Goal: Entertainment & Leisure: Consume media (video, audio)

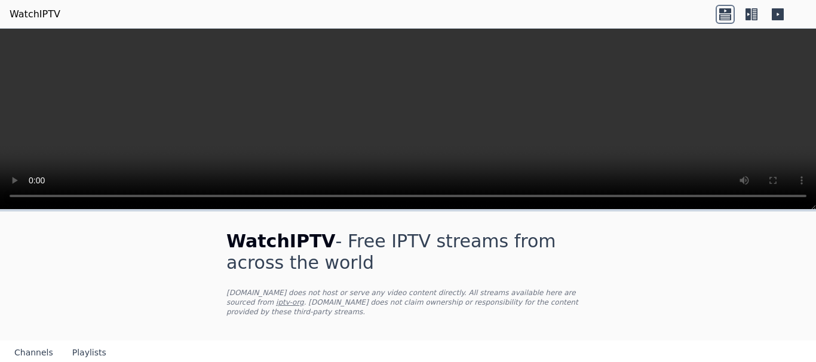
scroll to position [136, 0]
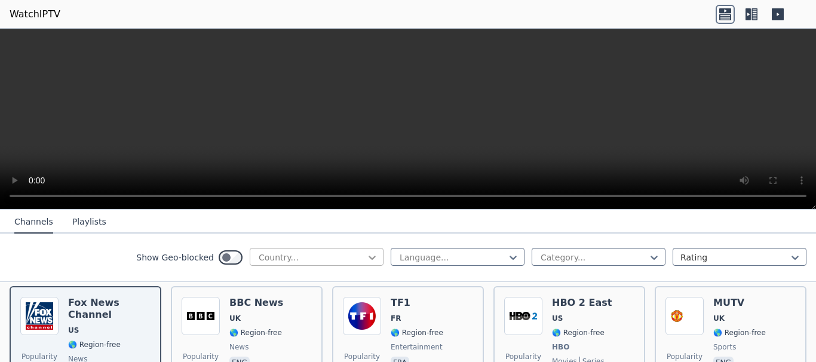
click at [369, 255] on icon at bounding box center [372, 258] width 12 height 12
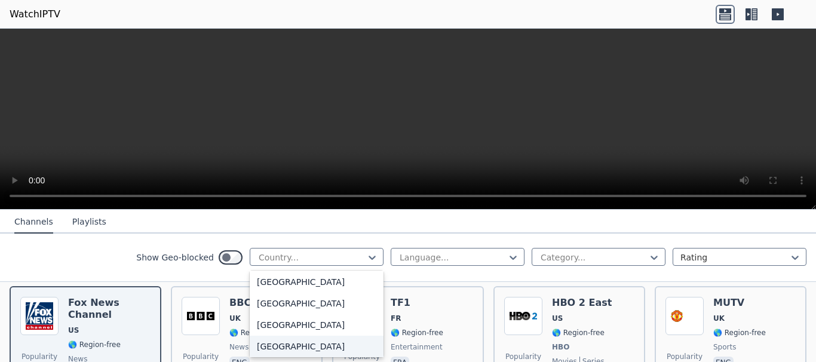
scroll to position [1226, 0]
click at [277, 273] on div "[GEOGRAPHIC_DATA]" at bounding box center [317, 263] width 134 height 22
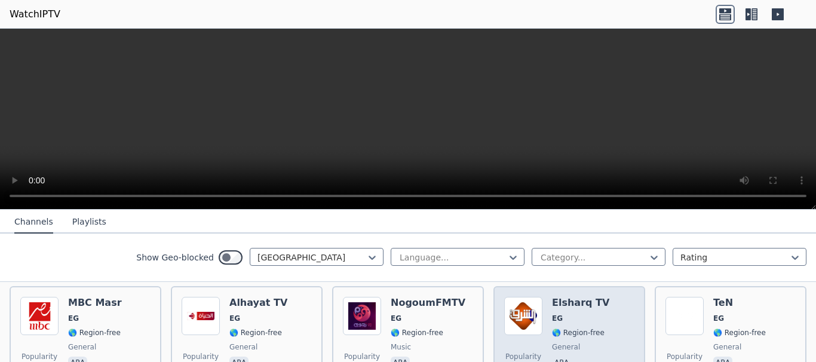
click at [538, 319] on img at bounding box center [523, 316] width 38 height 38
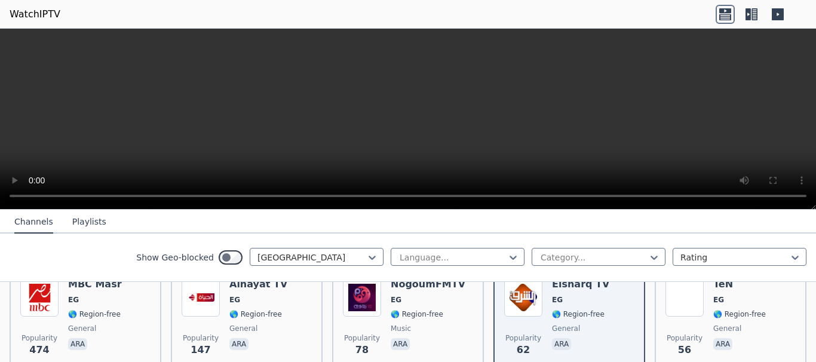
scroll to position [157, 0]
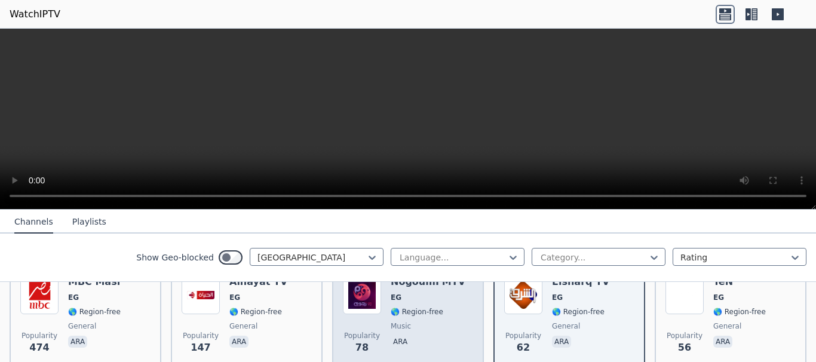
click at [368, 306] on img at bounding box center [362, 295] width 38 height 38
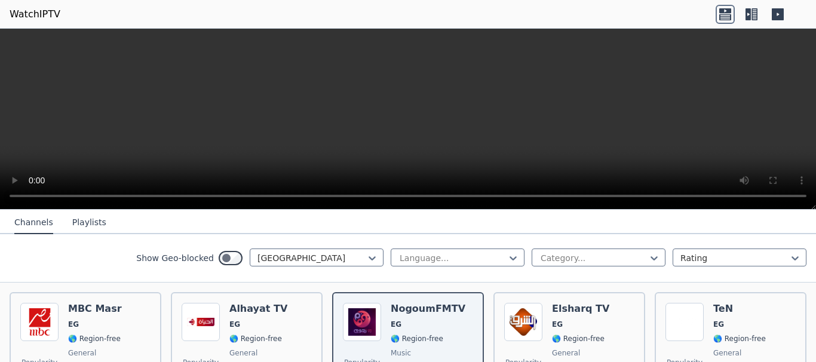
scroll to position [117, 0]
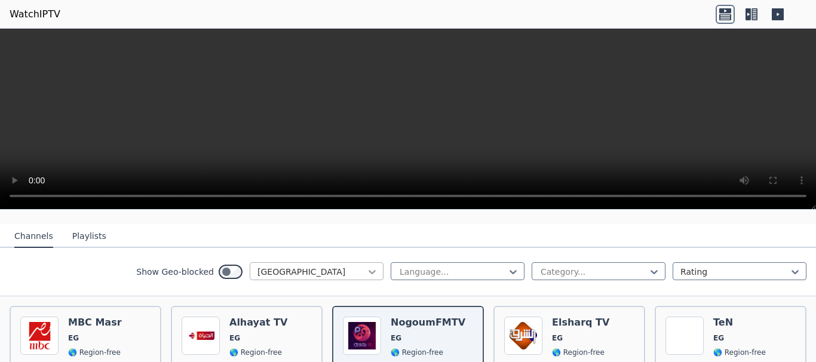
click at [375, 273] on icon at bounding box center [372, 272] width 12 height 12
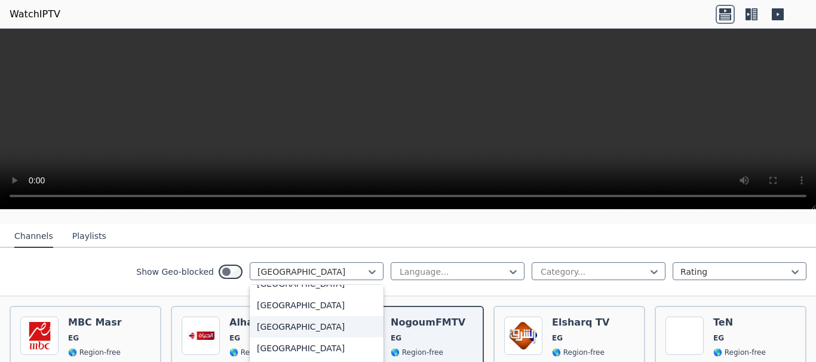
scroll to position [2227, 0]
click at [309, 340] on div "[GEOGRAPHIC_DATA]" at bounding box center [317, 331] width 134 height 22
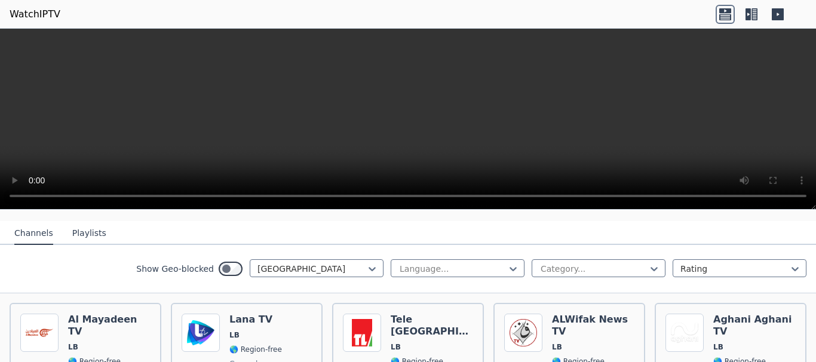
scroll to position [141, 0]
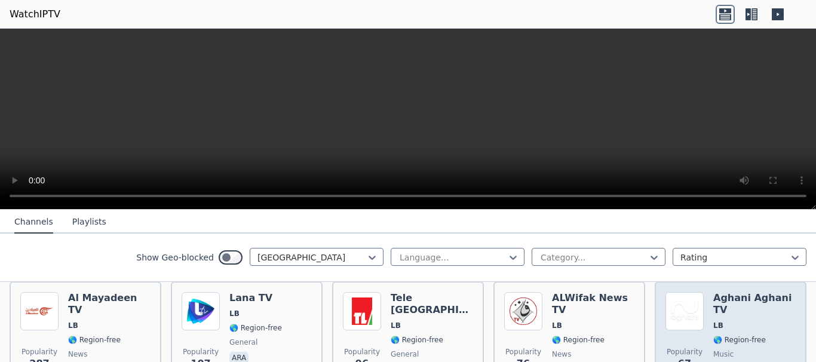
click at [736, 309] on h6 "Aghani Aghani TV" at bounding box center [755, 304] width 82 height 24
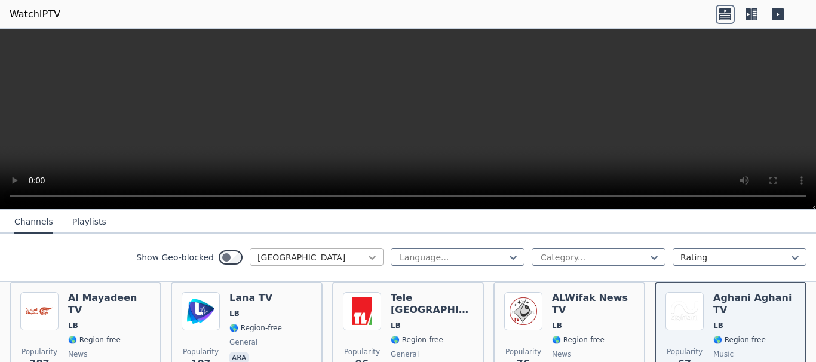
click at [372, 258] on icon at bounding box center [372, 258] width 7 height 4
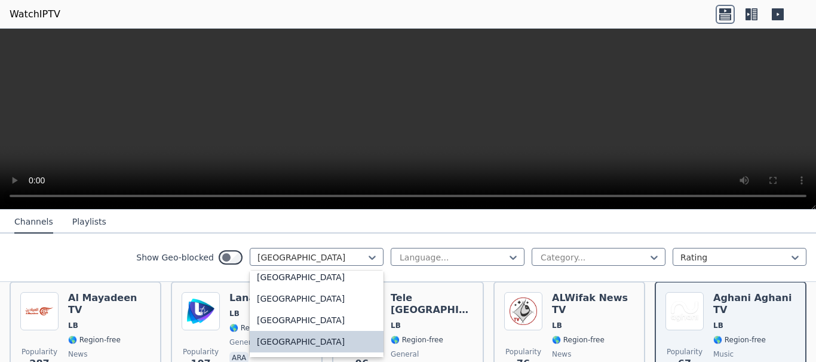
scroll to position [1993, 0]
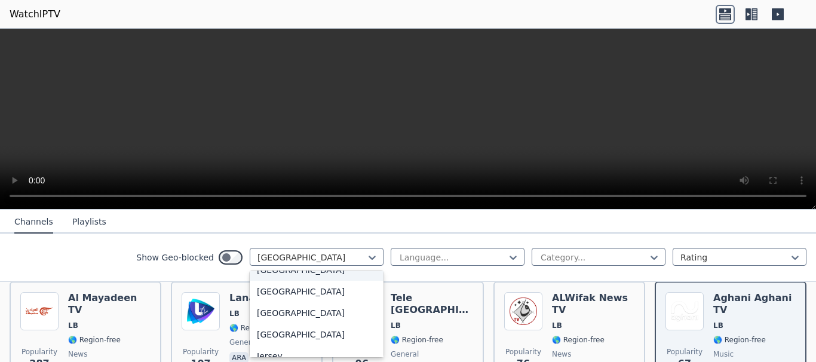
click at [268, 281] on div "[GEOGRAPHIC_DATA]" at bounding box center [317, 270] width 134 height 22
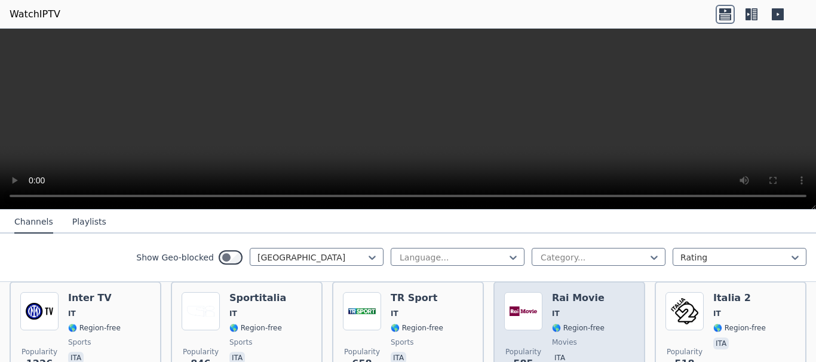
click at [557, 322] on div "Rai Movie IT 🌎 Region-free movies ita" at bounding box center [578, 335] width 53 height 86
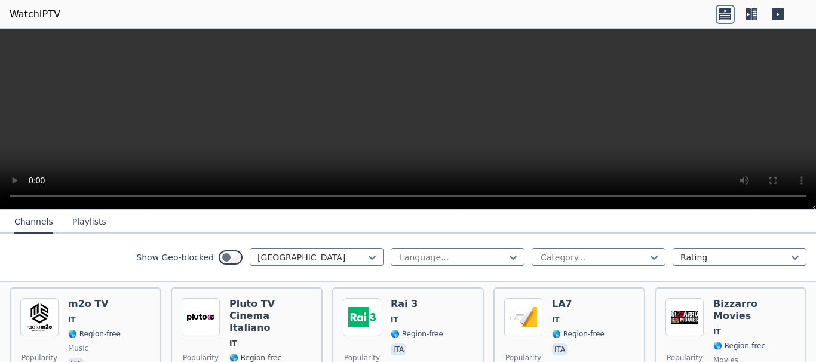
scroll to position [277, 0]
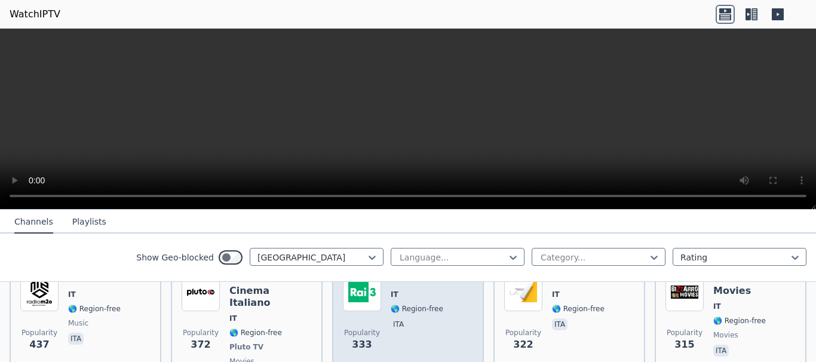
click at [371, 301] on img at bounding box center [362, 292] width 38 height 38
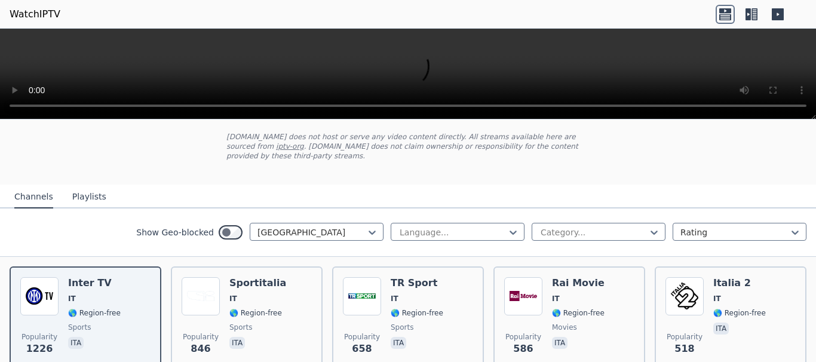
scroll to position [68, 0]
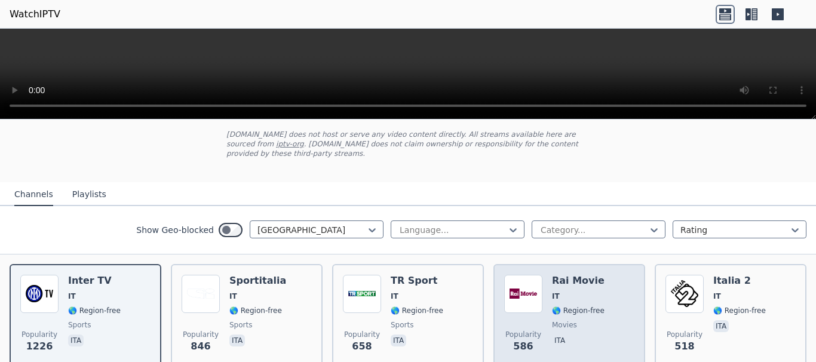
click at [578, 310] on span "🌎 Region-free" at bounding box center [578, 311] width 53 height 10
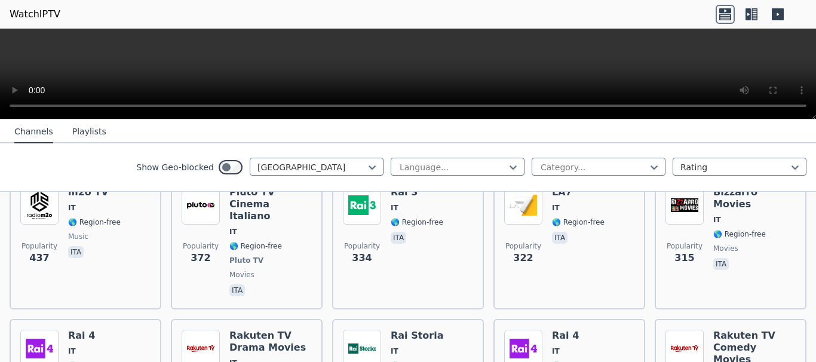
scroll to position [341, 0]
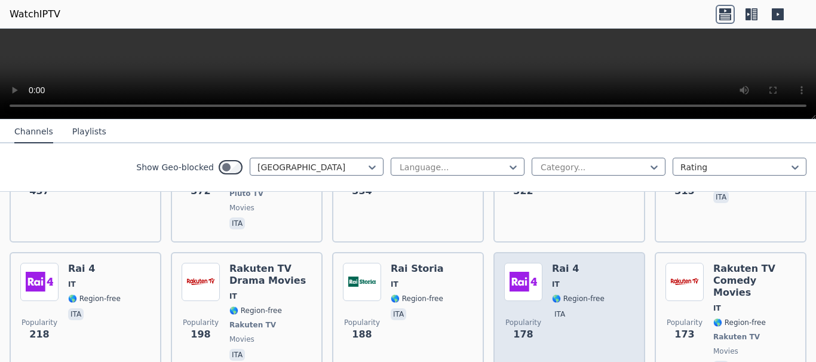
click at [544, 281] on div "Popularity 178 Rai 4 IT 🌎 Region-free ita" at bounding box center [569, 319] width 130 height 112
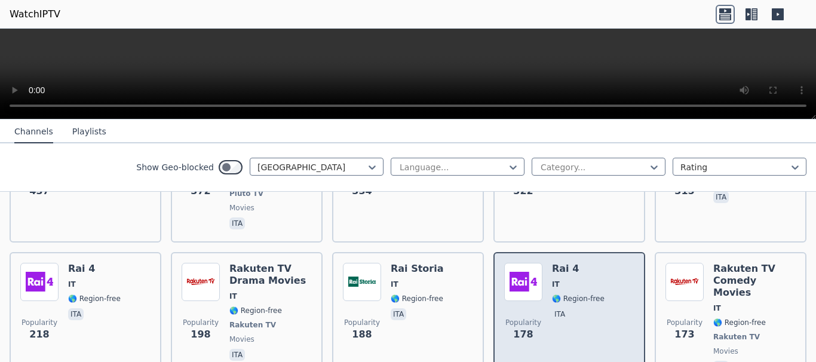
click at [544, 281] on div "Popularity 178 Rai 4 IT 🌎 Region-free ita" at bounding box center [569, 319] width 130 height 112
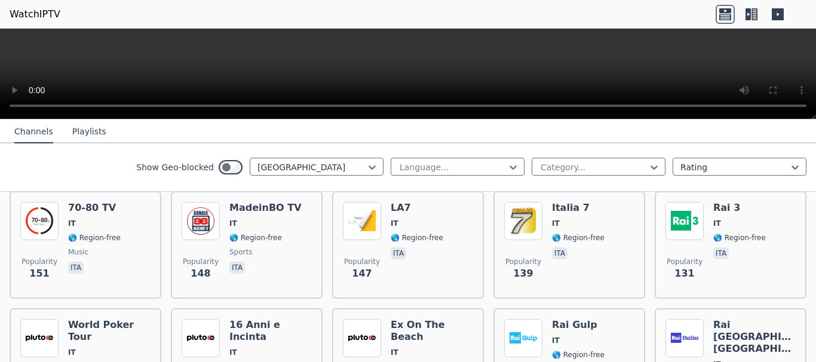
scroll to position [68, 0]
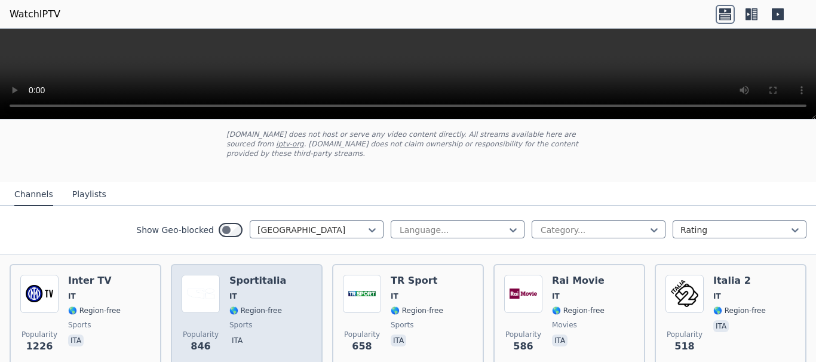
click at [249, 310] on span "🌎 Region-free" at bounding box center [255, 311] width 53 height 10
click at [243, 300] on span "IT" at bounding box center [257, 297] width 57 height 10
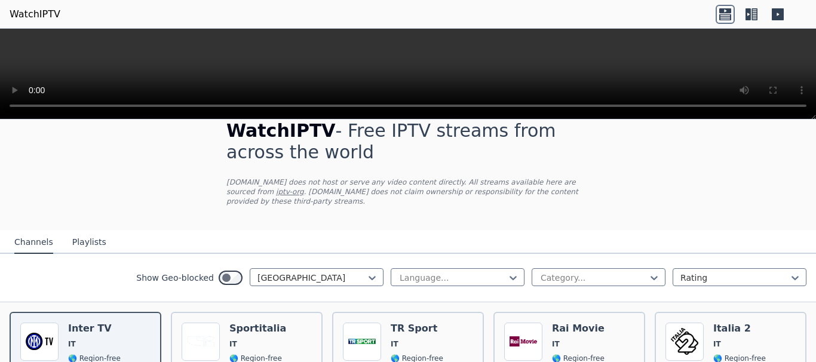
scroll to position [157, 0]
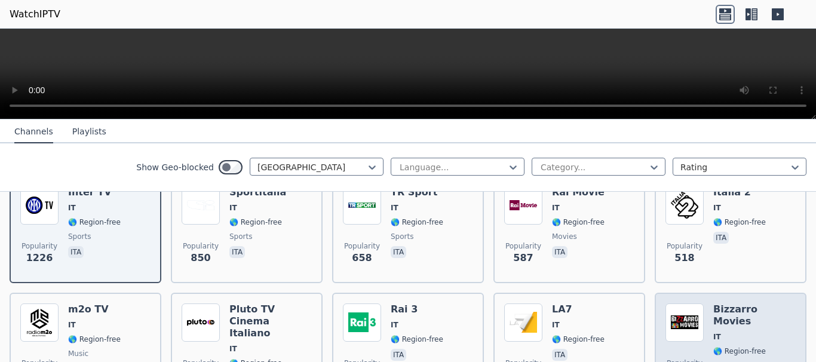
click at [733, 332] on span "IT" at bounding box center [755, 337] width 82 height 10
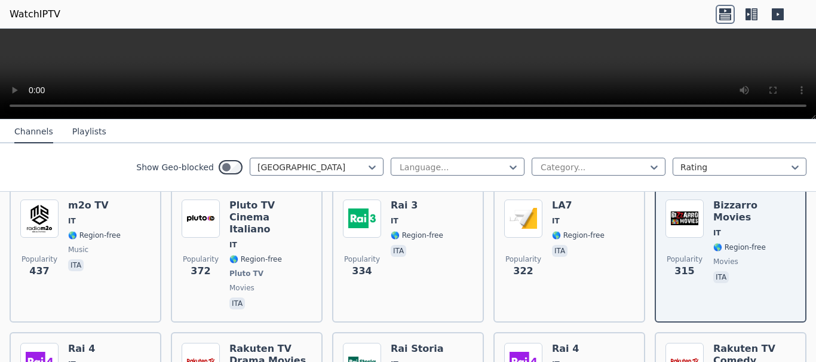
scroll to position [184, 0]
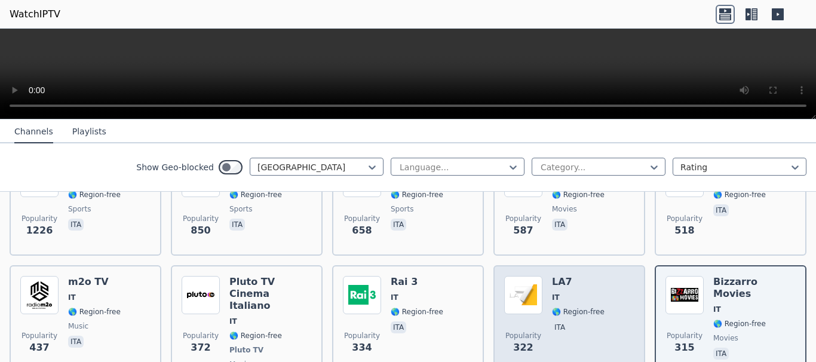
click at [537, 308] on img at bounding box center [523, 295] width 38 height 38
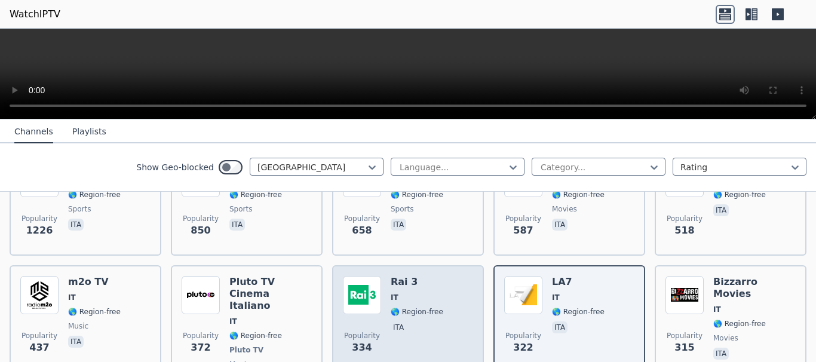
click at [412, 319] on div "Rai 3 IT 🌎 Region-free ita" at bounding box center [417, 332] width 53 height 112
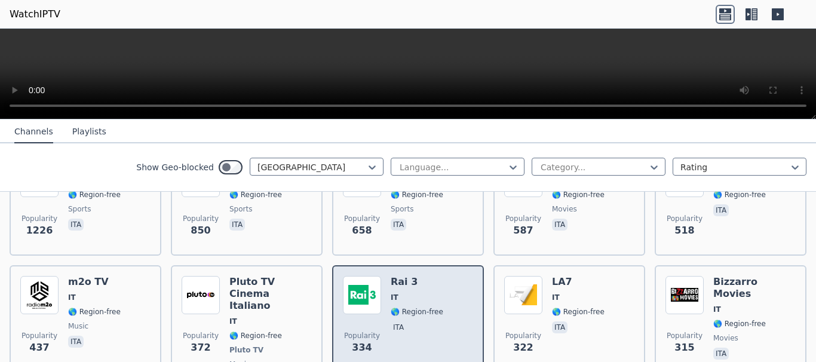
click at [412, 319] on div "Rai 3 IT 🌎 Region-free ita" at bounding box center [417, 332] width 53 height 112
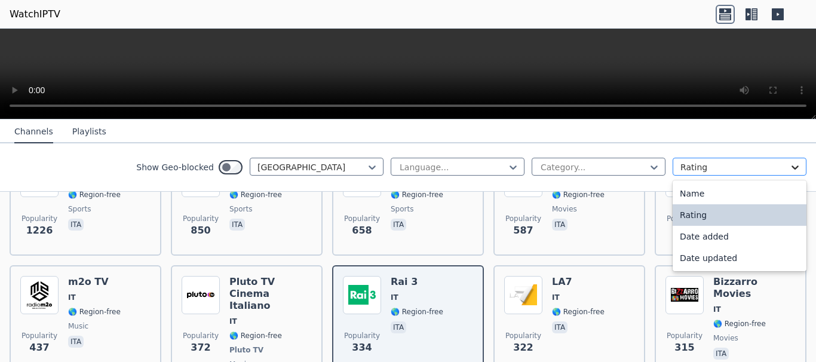
click at [796, 169] on icon at bounding box center [795, 168] width 7 height 4
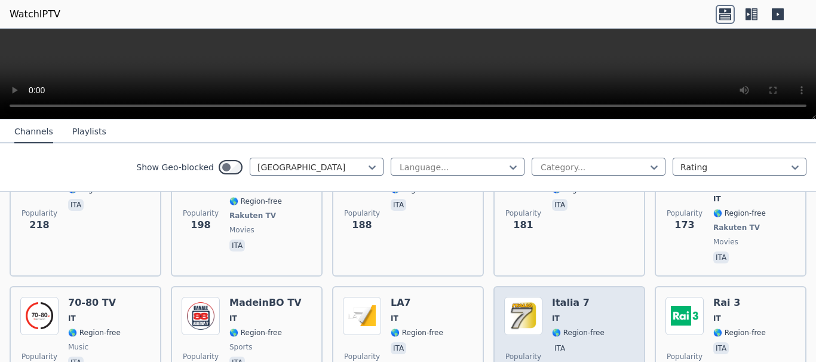
scroll to position [477, 0]
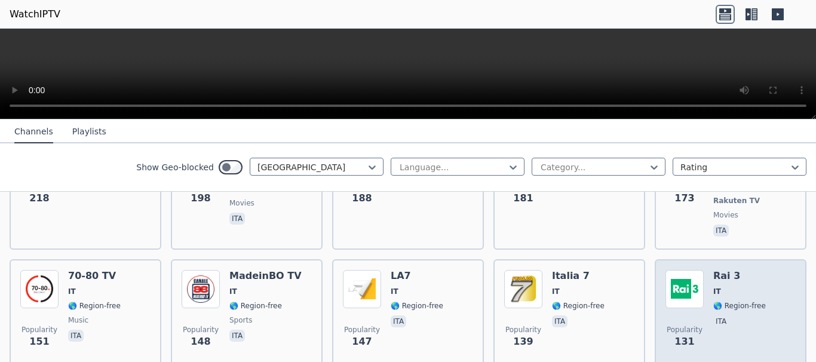
click at [704, 283] on div "Popularity 131 Rai 3 IT 🌎 Region-free ita" at bounding box center [731, 313] width 130 height 86
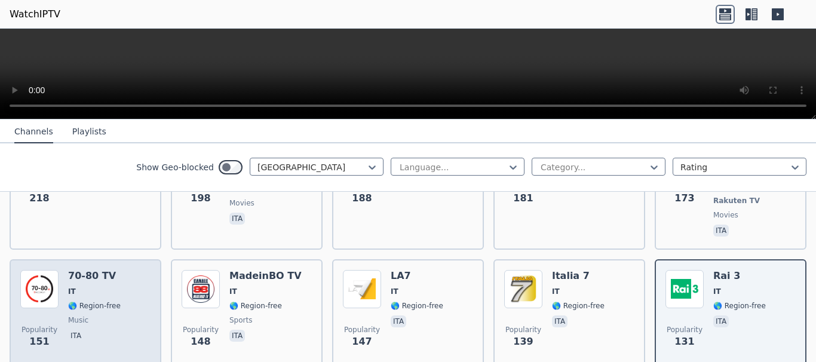
click at [62, 270] on div "Popularity 151 70-80 TV IT 🌎 Region-free music ita" at bounding box center [85, 313] width 130 height 86
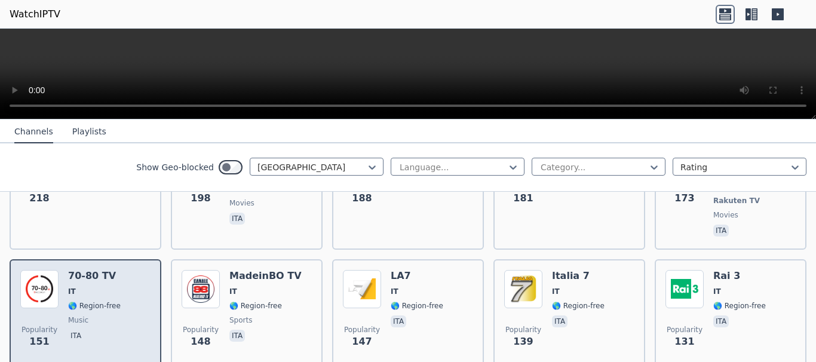
click at [62, 270] on div "Popularity 151 70-80 TV IT 🌎 Region-free music ita" at bounding box center [85, 313] width 130 height 86
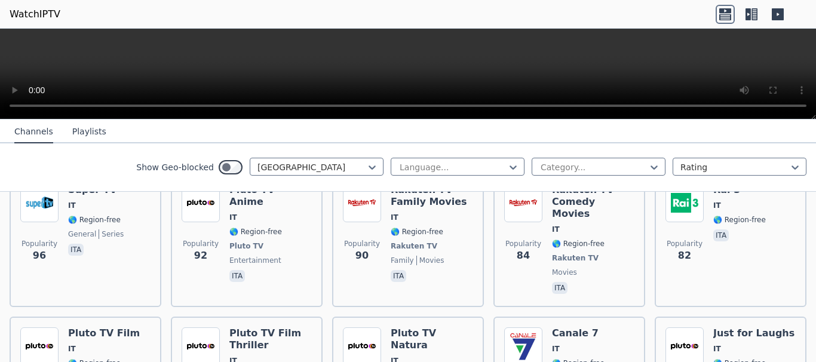
scroll to position [674, 0]
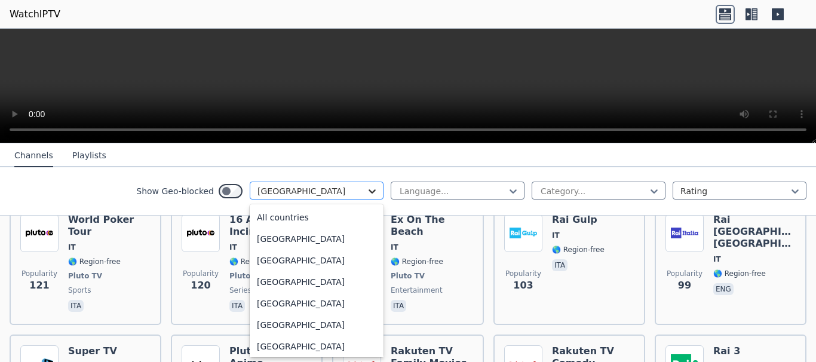
click at [373, 193] on icon at bounding box center [372, 191] width 7 height 4
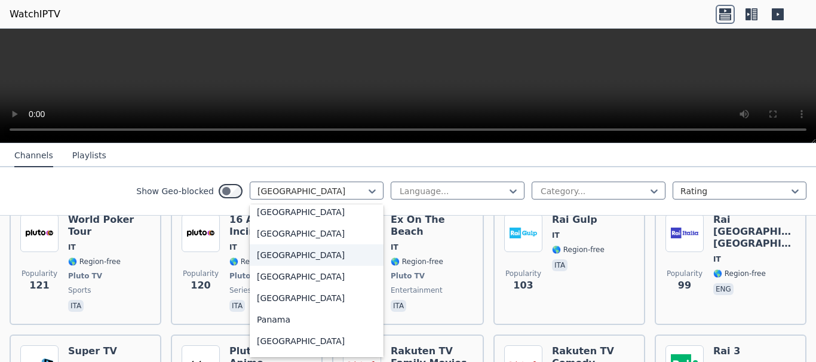
scroll to position [3001, 0]
